Goal: Check status: Check status

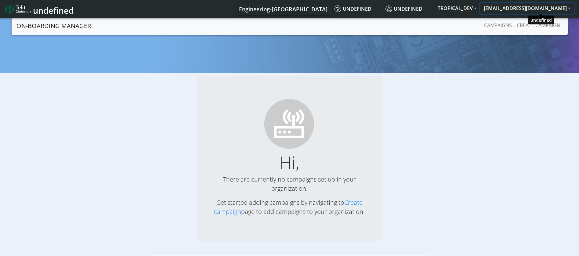
click at [557, 6] on button "[EMAIL_ADDRESS][DOMAIN_NAME]" at bounding box center [527, 8] width 94 height 11
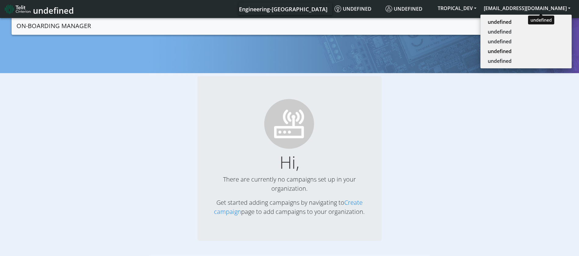
click at [567, 5] on button "[EMAIL_ADDRESS][DOMAIN_NAME]" at bounding box center [527, 8] width 94 height 11
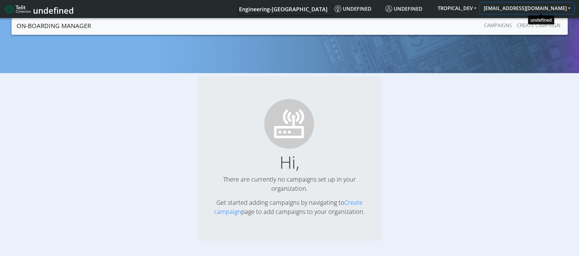
click at [567, 5] on button "[EMAIL_ADDRESS][DOMAIN_NAME]" at bounding box center [527, 8] width 94 height 11
click at [529, 6] on button "[EMAIL_ADDRESS][DOMAIN_NAME]" at bounding box center [527, 8] width 94 height 11
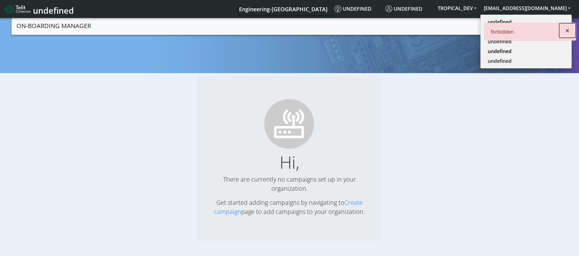
click at [568, 28] on span "×" at bounding box center [567, 30] width 4 height 10
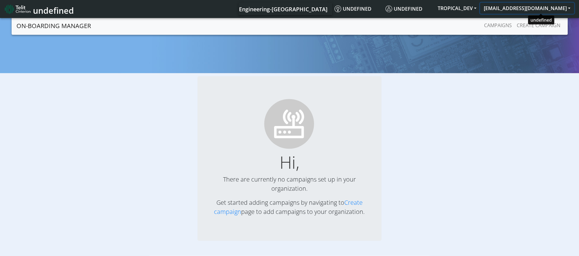
click at [567, 8] on button "[EMAIL_ADDRESS][DOMAIN_NAME]" at bounding box center [527, 8] width 94 height 11
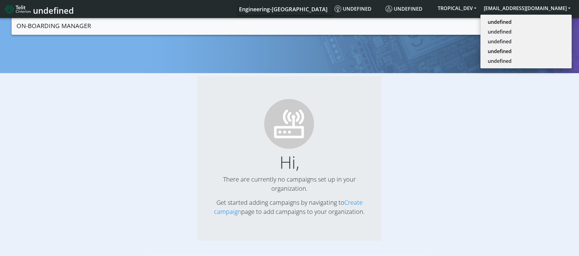
click at [17, 5] on img at bounding box center [18, 9] width 26 height 10
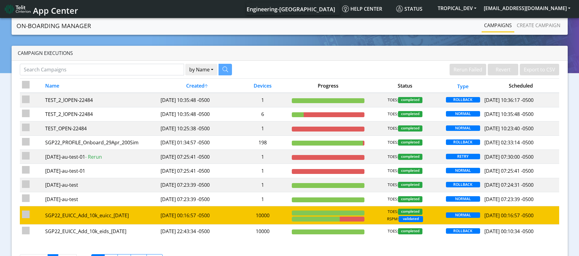
click at [327, 215] on td at bounding box center [327, 215] width 77 height 18
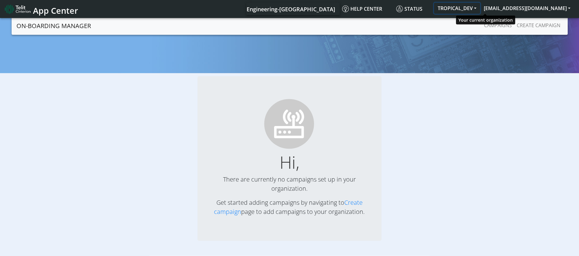
click at [480, 9] on button "TROPICAL_DEV" at bounding box center [457, 8] width 46 height 11
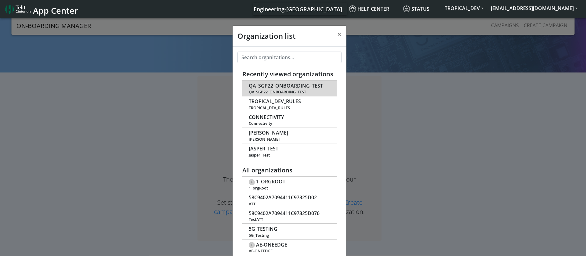
click at [304, 84] on span "QA_SGP22_ONBOARDING_TEST" at bounding box center [286, 86] width 74 height 6
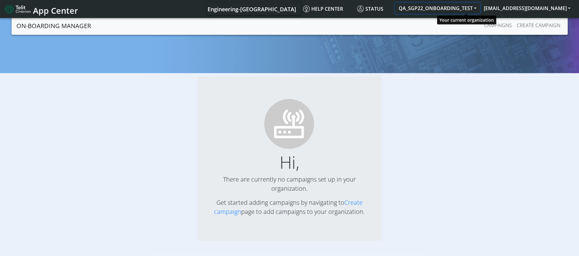
click at [480, 10] on button "QA_SGP22_ONBOARDING_TEST" at bounding box center [437, 8] width 85 height 11
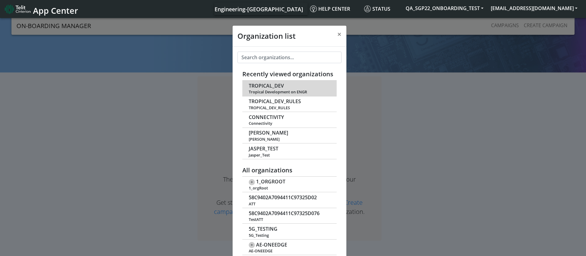
click at [290, 88] on td "TROPICAL_DEV Tropical Development on ENGR" at bounding box center [289, 89] width 95 height 16
click at [267, 85] on span "TROPICAL_DEV" at bounding box center [266, 86] width 35 height 6
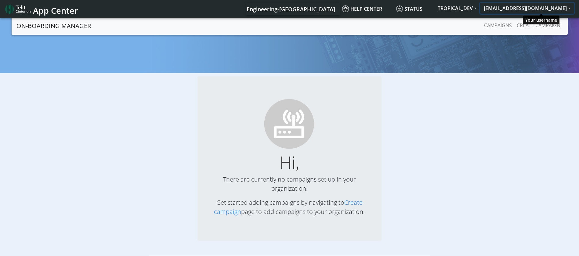
click at [563, 6] on button "[EMAIL_ADDRESS][DOMAIN_NAME]" at bounding box center [527, 8] width 94 height 11
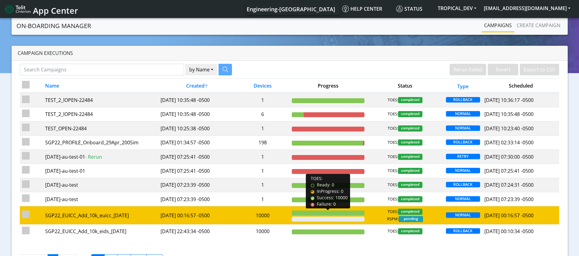
click at [315, 212] on div at bounding box center [328, 213] width 73 height 5
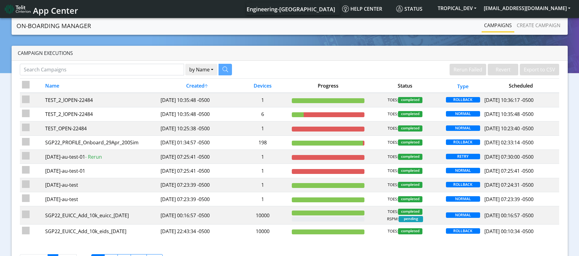
scroll to position [25, 0]
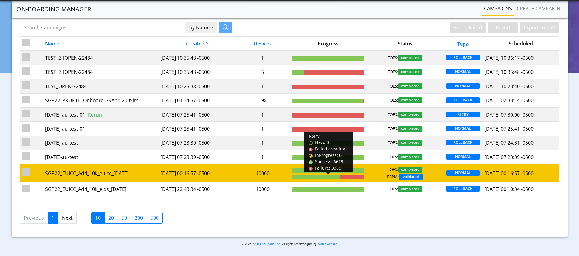
click at [326, 176] on div at bounding box center [316, 177] width 48 height 5
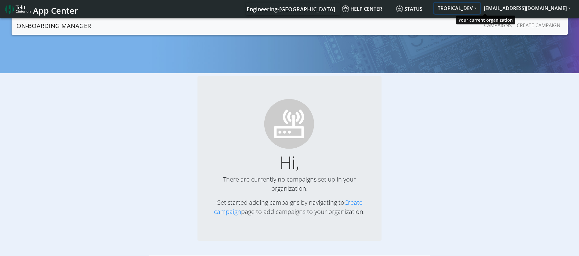
click at [480, 8] on button "TROPICAL_DEV" at bounding box center [457, 8] width 46 height 11
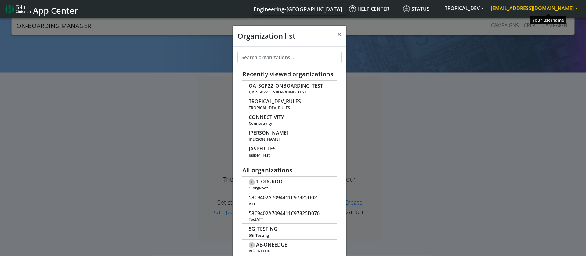
click at [538, 10] on button "[EMAIL_ADDRESS][DOMAIN_NAME]" at bounding box center [534, 8] width 94 height 11
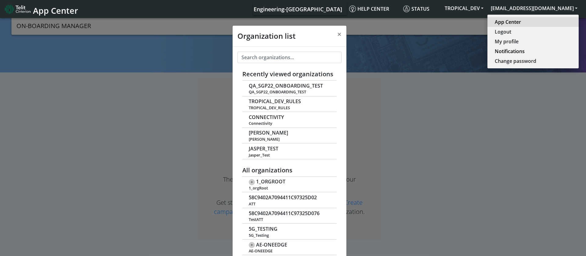
click at [539, 23] on link "App Center" at bounding box center [533, 21] width 77 height 7
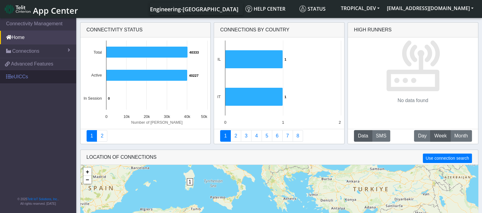
click at [27, 80] on link "eUICCs" at bounding box center [38, 76] width 76 height 13
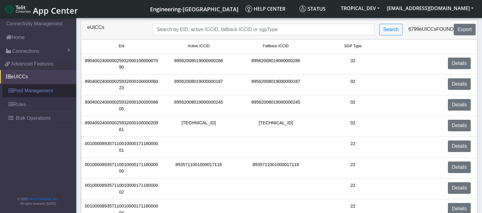
click at [25, 90] on link "Pool Management" at bounding box center [39, 90] width 74 height 13
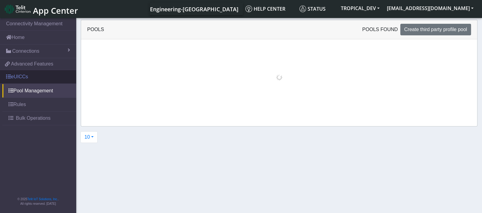
click at [23, 78] on link "eUICCs" at bounding box center [38, 76] width 76 height 13
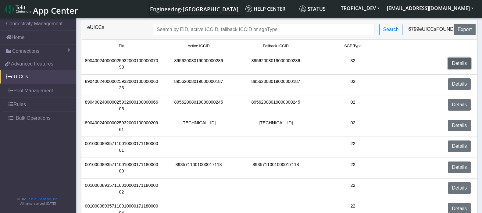
click at [459, 60] on link "Details" at bounding box center [459, 64] width 23 height 12
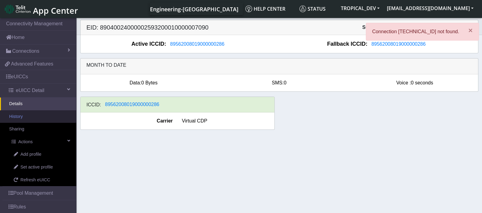
click at [23, 117] on link "History" at bounding box center [38, 116] width 76 height 13
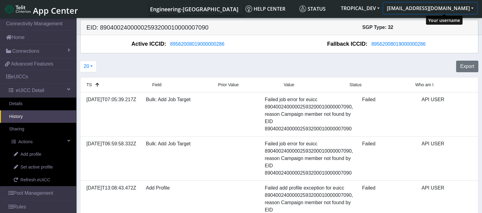
click at [466, 9] on button "[EMAIL_ADDRESS][DOMAIN_NAME]" at bounding box center [431, 8] width 94 height 11
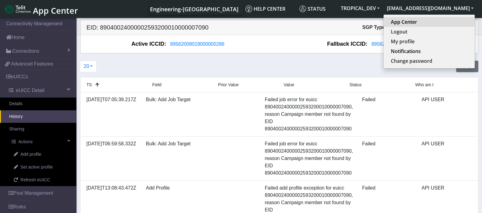
click at [434, 21] on link "App Center" at bounding box center [429, 21] width 77 height 7
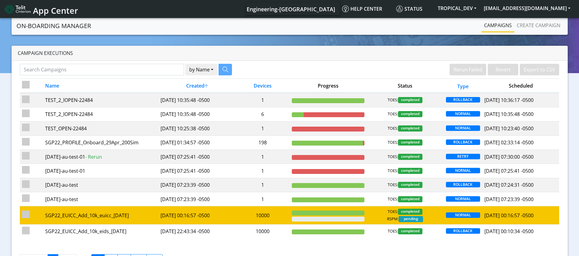
click at [296, 216] on app-column-progress "RSPM: New: 0 Failed creating: 0 InProgress: 0 Success: 0 Failure: 0" at bounding box center [328, 216] width 73 height 11
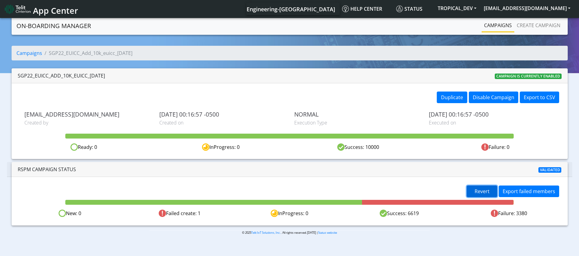
click at [479, 190] on span "Revert" at bounding box center [482, 191] width 15 height 7
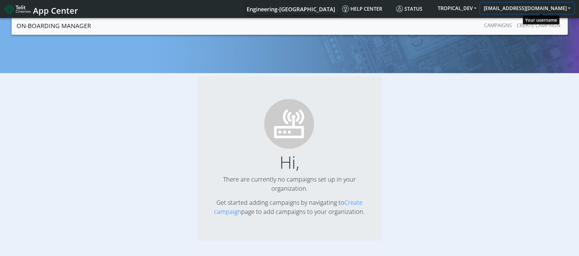
click at [522, 6] on button "[EMAIL_ADDRESS][DOMAIN_NAME]" at bounding box center [527, 8] width 94 height 11
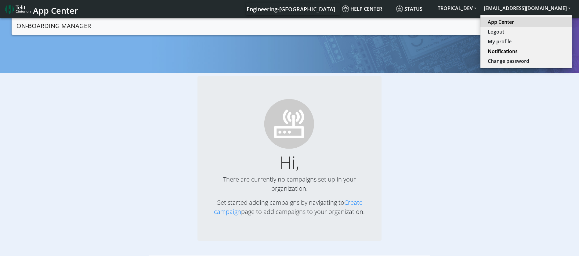
click at [524, 21] on link "App Center" at bounding box center [526, 21] width 77 height 7
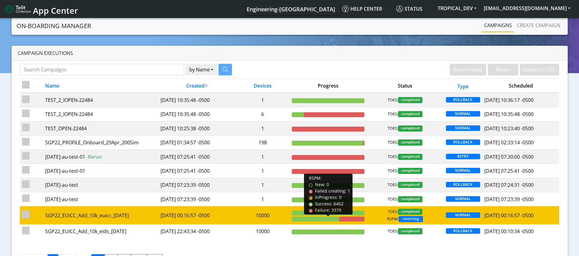
click at [309, 217] on div at bounding box center [316, 219] width 48 height 5
